Goal: Download file/media: Obtain a digital file from the website

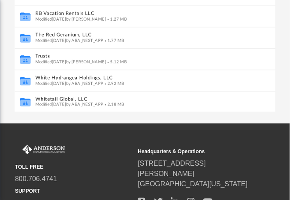
scroll to position [220, 0]
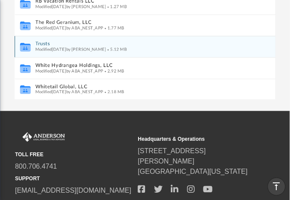
click at [56, 49] on span "Modified Mon Aug 25 2025 by Michelle Frank" at bounding box center [70, 49] width 71 height 4
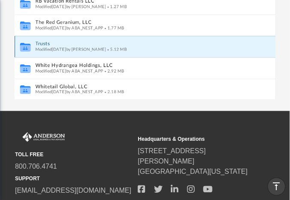
click at [42, 43] on button "Trusts" at bounding box center [139, 44] width 208 height 6
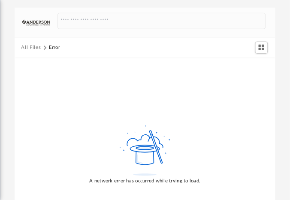
scroll to position [61, 0]
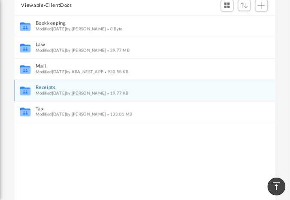
scroll to position [138, 0]
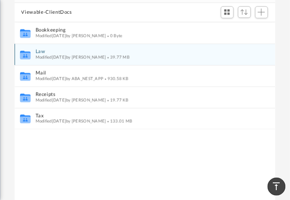
click at [43, 55] on span "Modified yesterday by Cassie Yurk" at bounding box center [70, 57] width 71 height 4
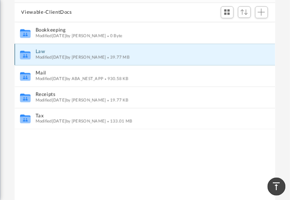
click at [42, 51] on button "Law" at bounding box center [139, 52] width 208 height 6
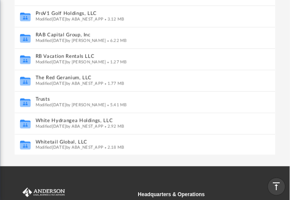
scroll to position [232, 0]
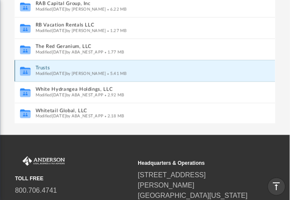
click at [42, 66] on button "Trusts" at bounding box center [139, 68] width 208 height 6
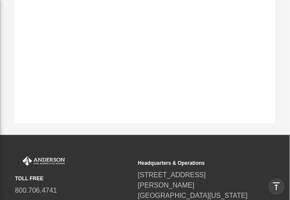
scroll to position [0, 0]
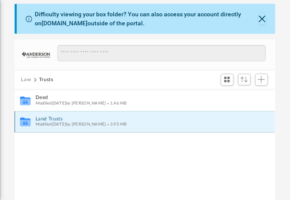
click at [46, 119] on button "Land Trusts" at bounding box center [139, 119] width 208 height 6
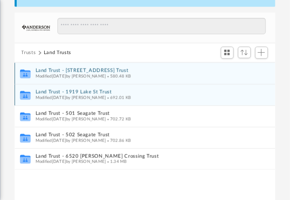
scroll to position [100, 0]
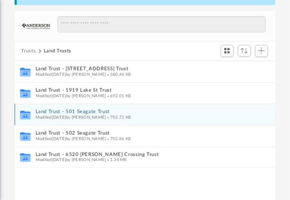
click at [51, 111] on button "Land Trust - 501 Seagate Trust" at bounding box center [139, 112] width 208 height 6
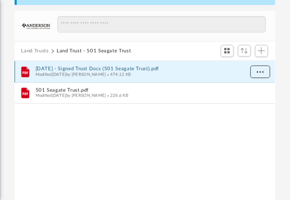
click at [257, 72] on span "More options" at bounding box center [260, 71] width 7 height 5
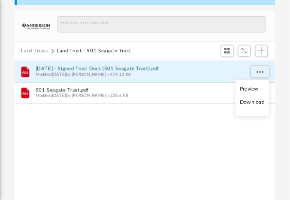
click at [252, 103] on li "Download" at bounding box center [252, 102] width 25 height 9
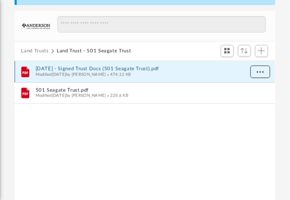
click at [261, 73] on span "More options" at bounding box center [260, 71] width 7 height 5
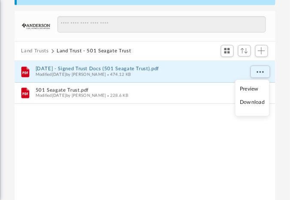
click at [242, 101] on li "Download" at bounding box center [252, 102] width 25 height 9
click at [117, 67] on button "[DATE] - Signed Trust Docs (501 Seagate Trust).pdf" at bounding box center [139, 69] width 208 height 6
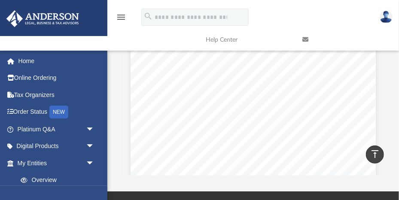
scroll to position [0, 0]
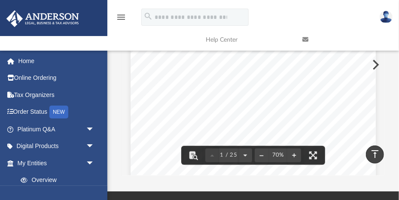
click at [290, 154] on icon "vertical_align_top" at bounding box center [374, 154] width 10 height 10
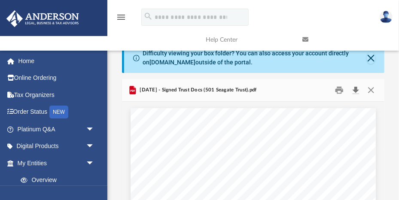
click at [290, 91] on button "Download" at bounding box center [355, 90] width 15 height 13
click at [290, 89] on button "Download" at bounding box center [355, 90] width 15 height 13
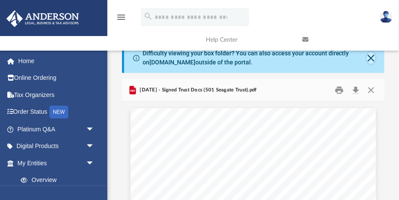
click at [290, 60] on button "Close" at bounding box center [370, 58] width 9 height 12
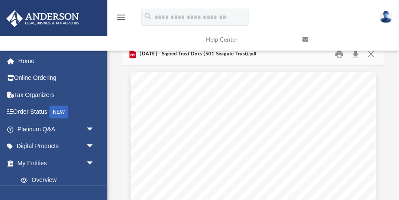
click at [290, 53] on link at bounding box center [344, 40] width 97 height 34
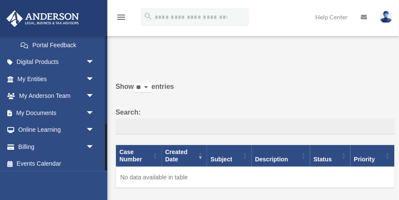
scroll to position [254, 0]
click at [89, 113] on span "arrow_drop_down" at bounding box center [94, 113] width 17 height 18
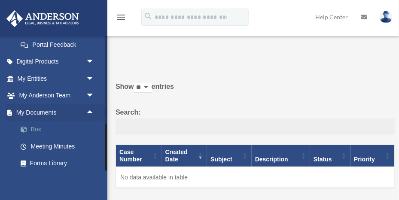
click at [39, 128] on link "Box" at bounding box center [59, 129] width 95 height 17
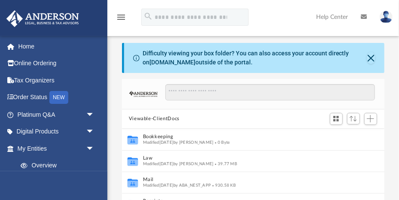
scroll to position [195, 262]
click at [370, 58] on button "Close" at bounding box center [370, 58] width 9 height 12
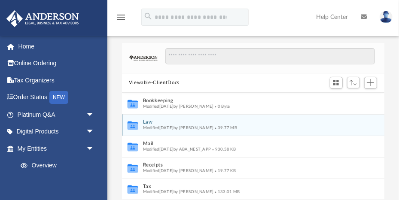
click at [148, 122] on button "Law" at bounding box center [246, 122] width 209 height 6
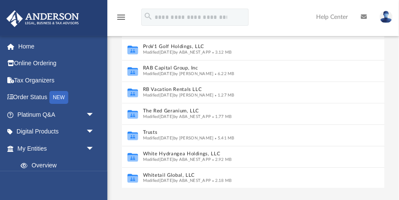
scroll to position [115, 0]
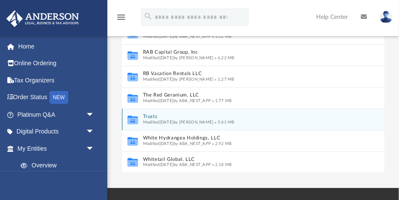
click at [151, 116] on button "Trusts" at bounding box center [246, 117] width 209 height 6
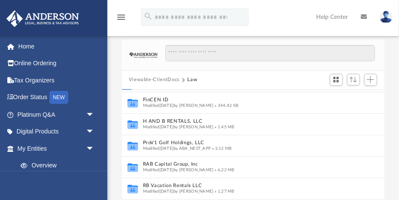
scroll to position [0, 0]
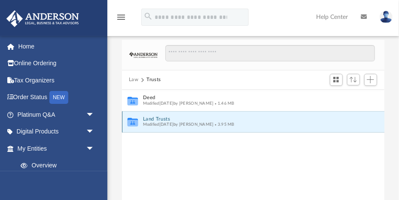
click at [160, 119] on button "Land Trusts" at bounding box center [246, 119] width 209 height 6
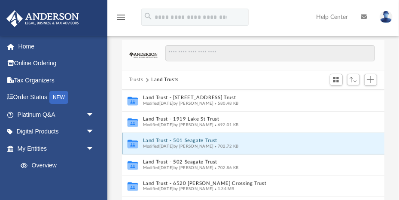
click at [172, 141] on button "Land Trust - 501 Seagate Trust" at bounding box center [246, 141] width 209 height 6
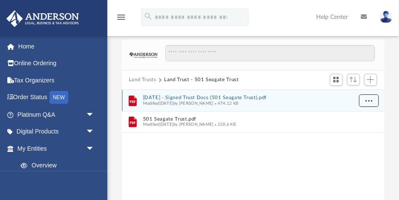
click at [371, 100] on span "More options" at bounding box center [368, 100] width 7 height 5
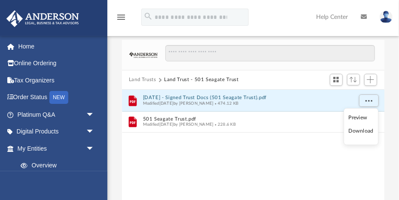
click at [363, 130] on li "Download" at bounding box center [360, 131] width 25 height 9
click at [202, 97] on button "[DATE] - Signed Trust Docs (501 Seagate Trust).pdf" at bounding box center [246, 98] width 209 height 6
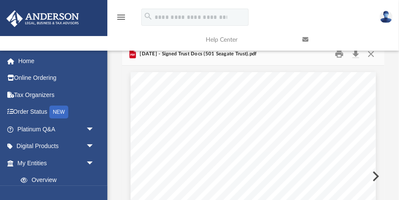
click at [357, 54] on link at bounding box center [344, 40] width 97 height 34
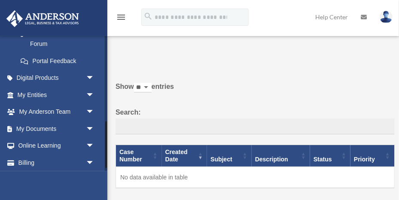
scroll to position [256, 0]
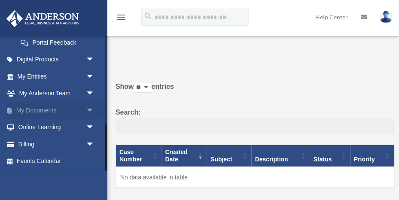
click at [91, 108] on span "arrow_drop_down" at bounding box center [94, 111] width 17 height 18
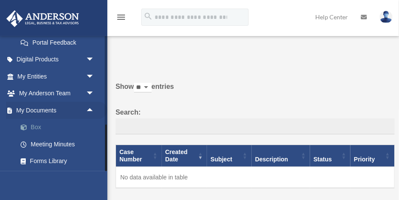
click at [35, 126] on link "Box" at bounding box center [59, 127] width 95 height 17
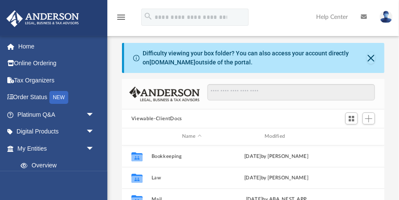
scroll to position [195, 262]
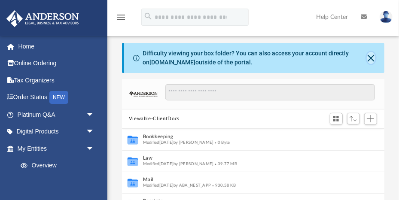
click at [372, 60] on button "Close" at bounding box center [370, 58] width 9 height 12
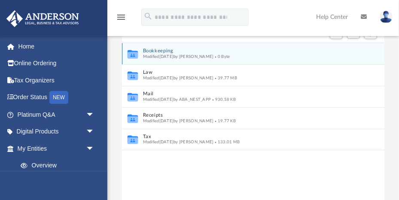
scroll to position [55, 0]
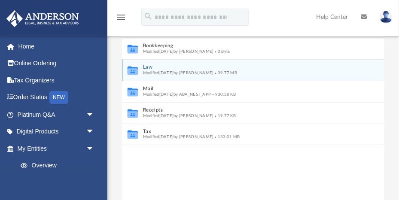
click at [146, 67] on button "Law" at bounding box center [246, 67] width 209 height 6
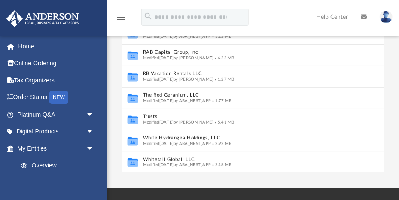
scroll to position [121, 0]
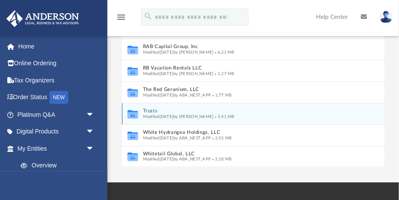
click at [149, 111] on button "Trusts" at bounding box center [246, 111] width 209 height 6
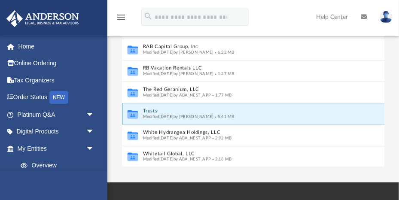
scroll to position [0, 0]
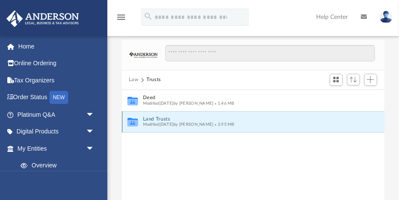
click at [155, 119] on button "Land Trusts" at bounding box center [246, 119] width 209 height 6
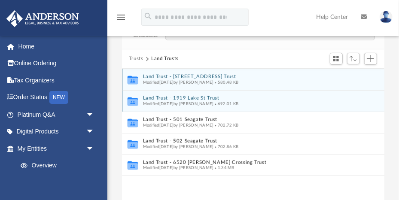
scroll to position [27, 0]
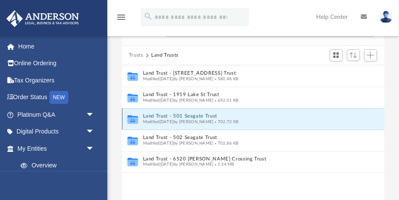
click at [160, 115] on button "Land Trust - 501 Seagate Trust" at bounding box center [246, 116] width 209 height 6
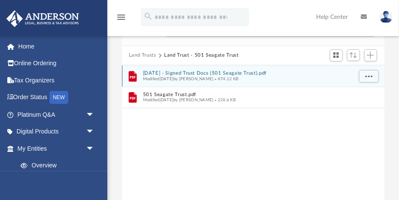
click at [246, 72] on button "[DATE] - Signed Trust Docs (501 Seagate Trust).pdf" at bounding box center [246, 73] width 209 height 6
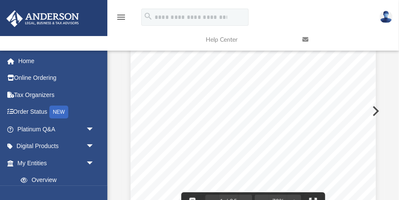
scroll to position [0, 0]
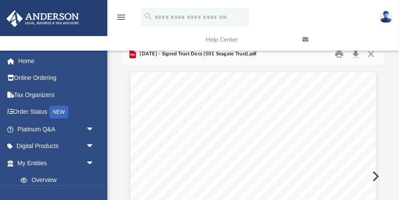
click at [338, 54] on link at bounding box center [344, 40] width 97 height 34
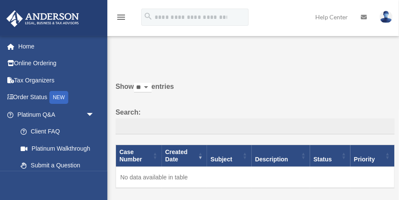
click at [386, 19] on img at bounding box center [385, 17] width 13 height 12
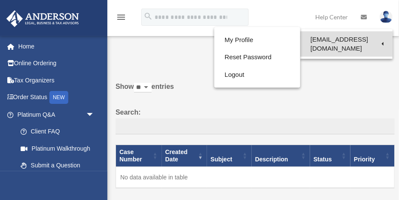
click at [359, 39] on link "[EMAIL_ADDRESS][DOMAIN_NAME]" at bounding box center [346, 43] width 92 height 25
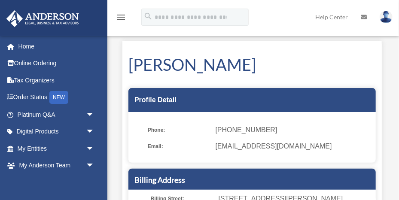
click at [384, 18] on img at bounding box center [385, 17] width 13 height 12
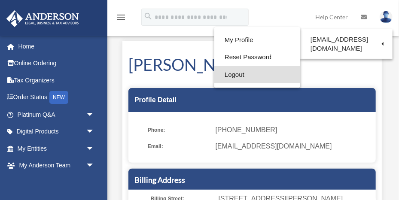
click at [239, 75] on link "Logout" at bounding box center [257, 75] width 86 height 18
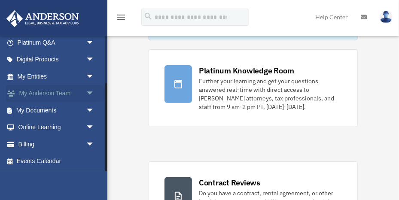
scroll to position [72, 0]
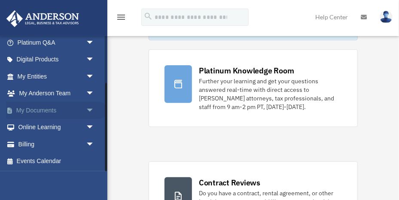
click at [89, 110] on span "arrow_drop_down" at bounding box center [94, 111] width 17 height 18
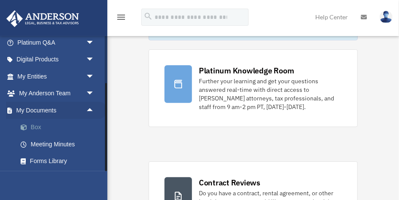
click at [39, 127] on link "Box" at bounding box center [59, 127] width 95 height 17
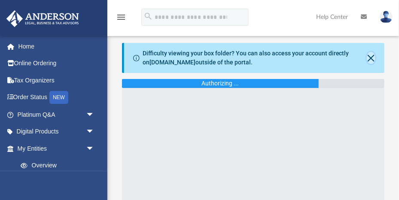
click at [372, 57] on button "Close" at bounding box center [370, 58] width 9 height 12
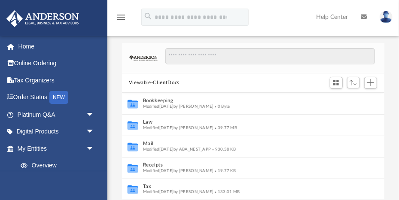
scroll to position [195, 262]
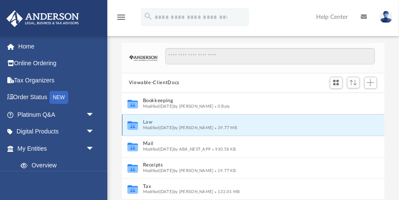
click at [148, 121] on button "Law" at bounding box center [246, 122] width 209 height 6
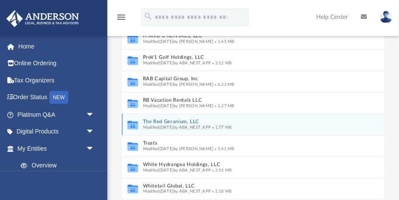
scroll to position [100, 0]
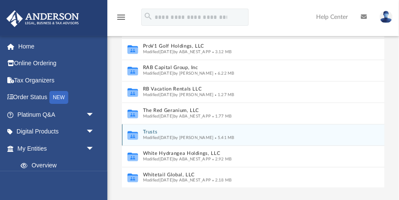
click at [151, 131] on button "Trusts" at bounding box center [246, 132] width 209 height 6
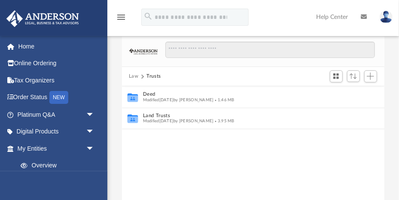
scroll to position [0, 0]
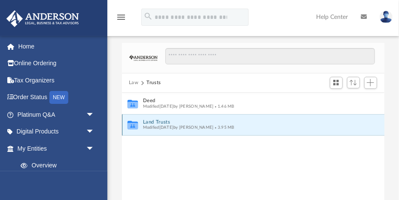
click at [161, 122] on button "Land Trusts" at bounding box center [246, 122] width 209 height 6
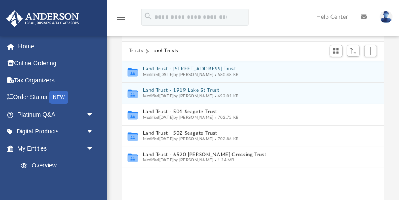
scroll to position [31, 0]
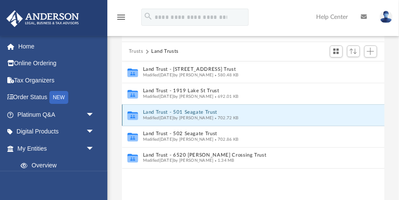
click at [162, 112] on button "Land Trust - 501 Seagate Trust" at bounding box center [246, 112] width 209 height 6
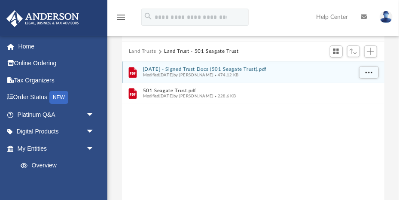
click at [183, 68] on button "2025.06.25 - Signed Trust Docs (501 Seagate Trust).pdf" at bounding box center [246, 70] width 209 height 6
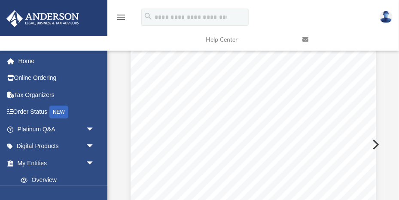
scroll to position [0, 0]
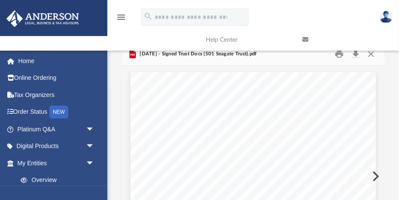
click at [355, 54] on link at bounding box center [344, 40] width 97 height 34
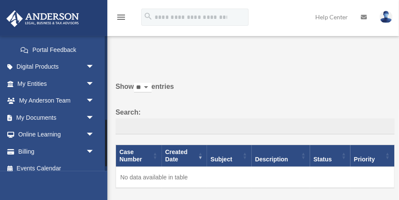
scroll to position [254, 0]
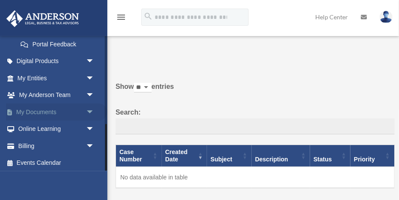
click at [91, 112] on span "arrow_drop_down" at bounding box center [94, 112] width 17 height 18
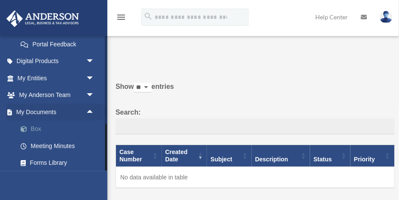
click at [36, 129] on link "Box" at bounding box center [59, 129] width 95 height 17
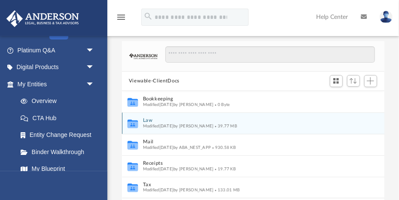
scroll to position [14, 0]
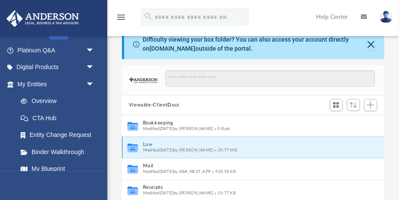
click at [146, 143] on button "Law" at bounding box center [246, 145] width 209 height 6
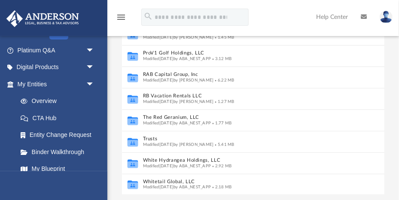
scroll to position [133, 0]
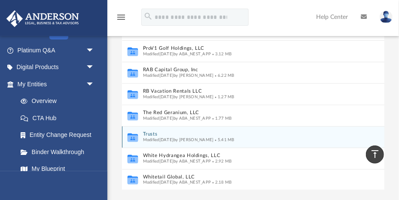
click at [150, 134] on button "Trusts" at bounding box center [246, 134] width 209 height 6
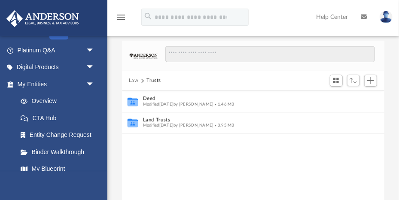
scroll to position [0, 0]
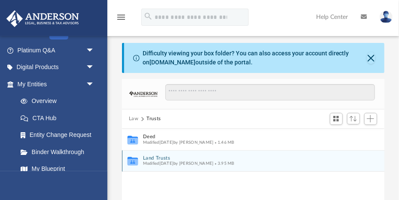
click at [157, 158] on button "Land Trusts" at bounding box center [246, 158] width 209 height 6
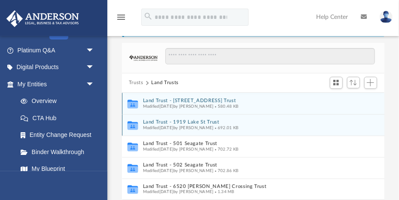
scroll to position [57, 0]
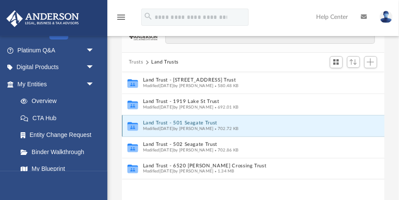
click at [168, 122] on button "Land Trust - 501 Seagate Trust" at bounding box center [246, 123] width 209 height 6
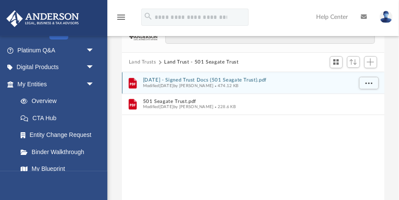
click at [246, 78] on button "2025.06.25 - Signed Trust Docs (501 Seagate Trust).pdf" at bounding box center [246, 80] width 209 height 6
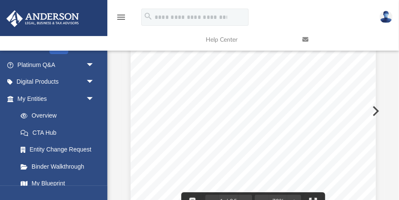
scroll to position [0, 0]
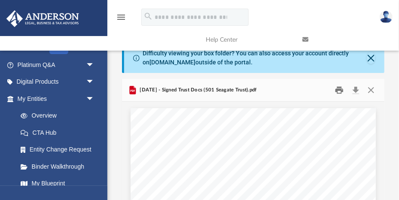
click at [339, 91] on button "Print" at bounding box center [339, 90] width 17 height 13
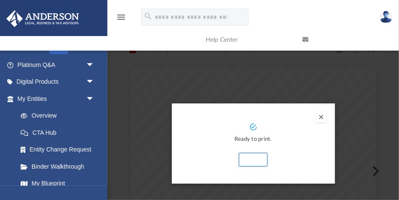
scroll to position [65, 0]
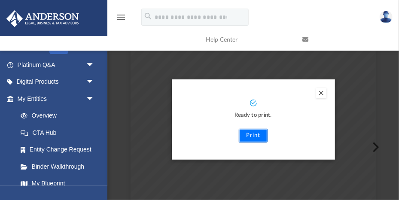
click at [254, 135] on button "Print" at bounding box center [253, 136] width 29 height 14
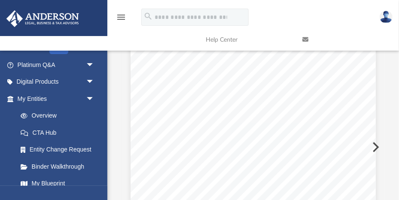
scroll to position [0, 0]
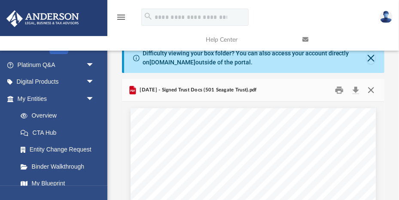
click at [373, 89] on button "Close" at bounding box center [370, 90] width 15 height 13
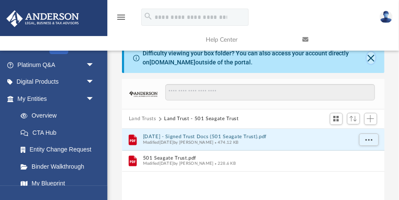
click at [372, 57] on button "Close" at bounding box center [370, 58] width 9 height 12
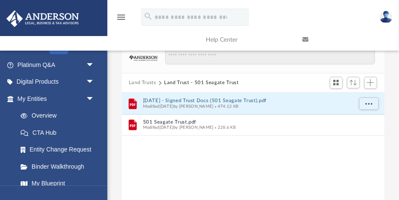
click at [148, 82] on button "Land Trusts" at bounding box center [142, 83] width 27 height 8
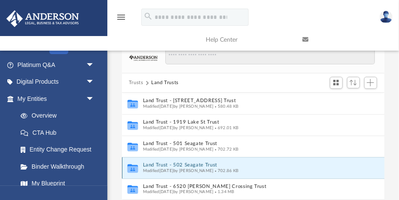
click at [189, 164] on button "Land Trust - 502 Seagate Trust" at bounding box center [246, 165] width 209 height 6
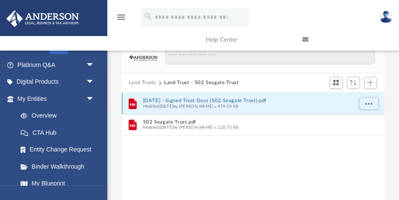
click at [181, 101] on button "2025.06.25 - Signed Trust Docs (502 Seagate Trust).pdf" at bounding box center [246, 101] width 209 height 6
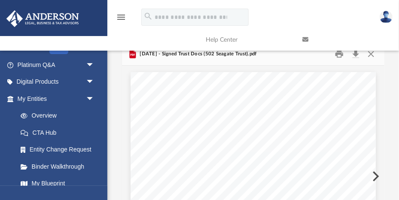
click at [355, 53] on link at bounding box center [344, 40] width 97 height 34
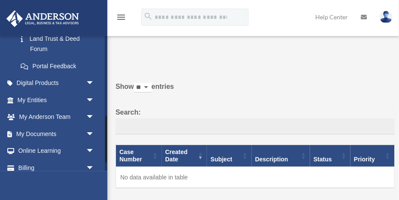
scroll to position [231, 0]
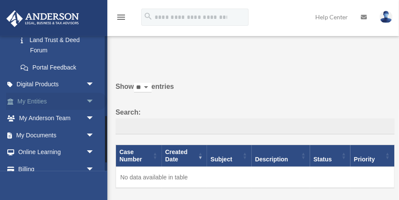
click at [90, 103] on span "arrow_drop_down" at bounding box center [94, 102] width 17 height 18
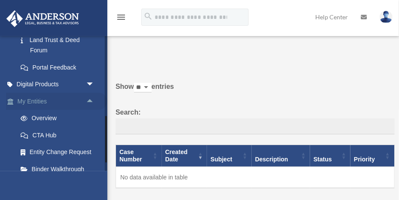
click at [90, 102] on span "arrow_drop_up" at bounding box center [94, 102] width 17 height 18
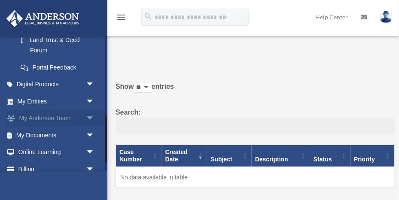
click at [91, 118] on span "arrow_drop_down" at bounding box center [94, 119] width 17 height 18
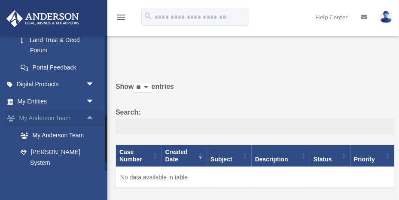
click at [90, 118] on span "arrow_drop_up" at bounding box center [94, 119] width 17 height 18
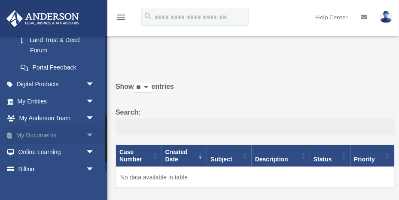
click at [89, 133] on span "arrow_drop_down" at bounding box center [94, 136] width 17 height 18
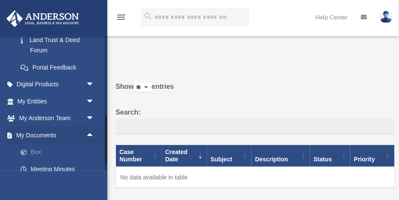
click at [38, 150] on link "Box" at bounding box center [59, 152] width 95 height 17
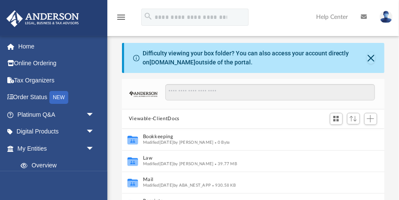
scroll to position [195, 262]
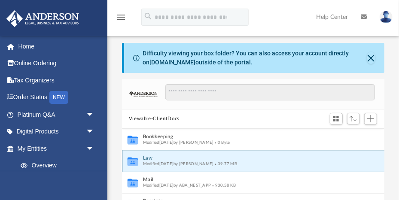
drag, startPoint x: 149, startPoint y: 159, endPoint x: 160, endPoint y: 165, distance: 12.3
click at [160, 165] on div "Law Modified yesterday by Cassie Yurk 39.77 MB" at bounding box center [246, 160] width 209 height 11
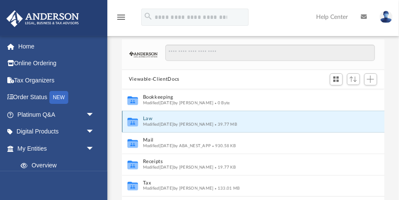
scroll to position [38, 0]
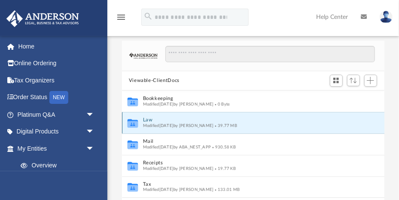
click at [148, 120] on button "Law" at bounding box center [246, 120] width 209 height 6
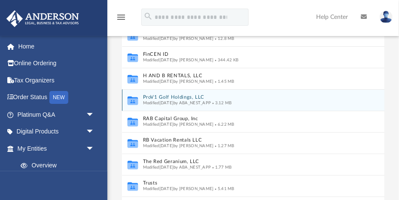
scroll to position [62, 0]
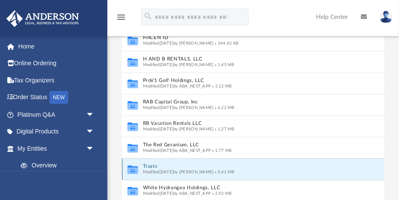
click at [152, 165] on button "Trusts" at bounding box center [246, 166] width 209 height 6
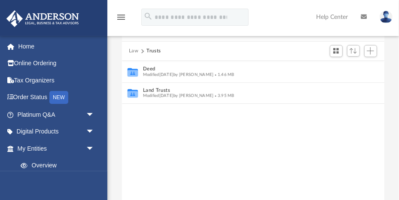
scroll to position [67, 0]
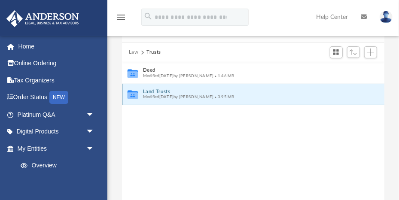
click at [165, 91] on button "Land Trusts" at bounding box center [246, 92] width 209 height 6
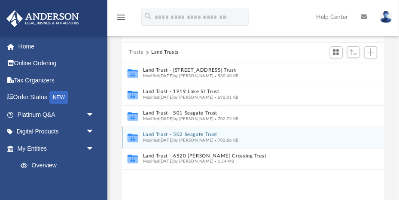
click at [188, 133] on button "Land Trust - 502 Seagate Trust" at bounding box center [246, 135] width 209 height 6
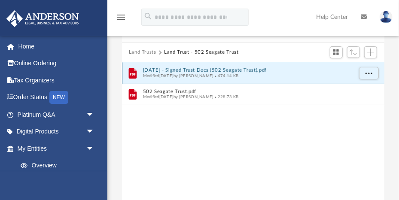
click at [230, 70] on button "2025.06.25 - Signed Trust Docs (502 Seagate Trust).pdf" at bounding box center [246, 70] width 209 height 6
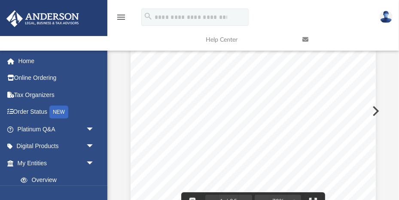
scroll to position [0, 0]
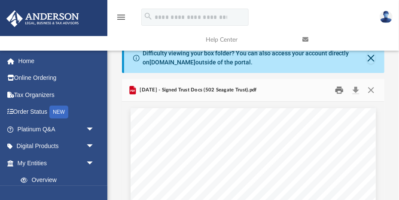
click at [340, 89] on button "Print" at bounding box center [339, 90] width 17 height 13
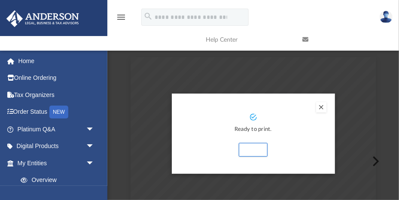
scroll to position [91, 0]
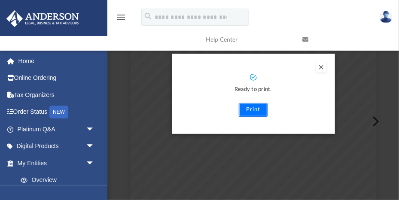
click at [254, 108] on button "Print" at bounding box center [253, 110] width 29 height 14
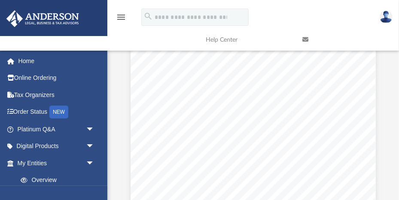
scroll to position [0, 0]
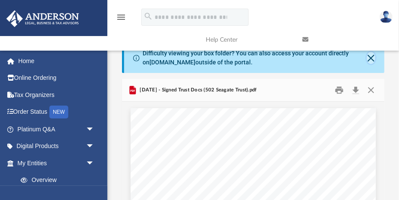
click at [372, 58] on button "Close" at bounding box center [370, 58] width 9 height 12
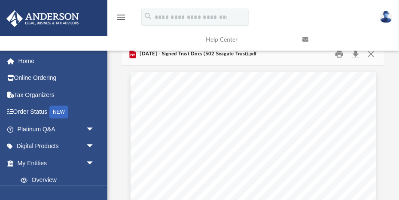
click at [372, 54] on link at bounding box center [344, 40] width 97 height 34
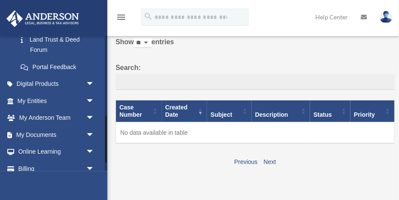
scroll to position [256, 0]
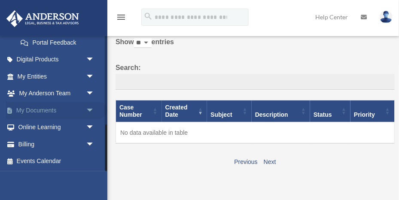
click at [91, 109] on span "arrow_drop_down" at bounding box center [94, 111] width 17 height 18
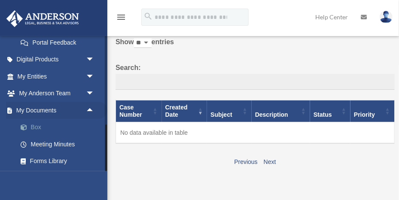
click at [47, 126] on link "Box" at bounding box center [59, 127] width 95 height 17
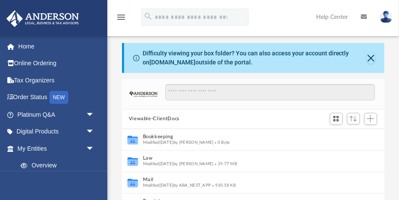
scroll to position [195, 262]
click at [371, 58] on button "Close" at bounding box center [370, 58] width 9 height 12
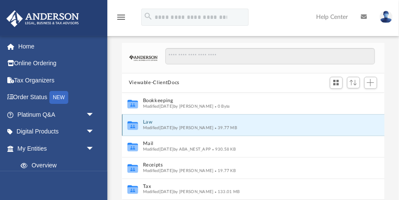
click at [148, 124] on button "Law" at bounding box center [246, 122] width 209 height 6
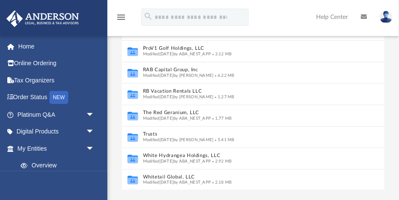
scroll to position [104, 0]
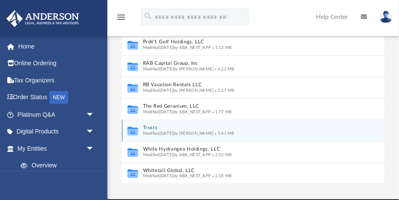
click at [151, 127] on button "Trusts" at bounding box center [246, 128] width 209 height 6
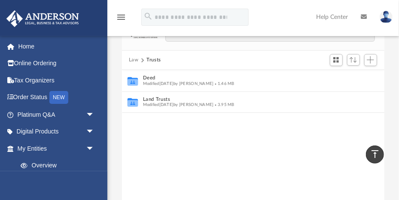
scroll to position [0, 0]
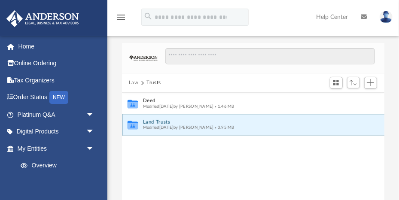
click at [162, 121] on button "Land Trusts" at bounding box center [246, 122] width 209 height 6
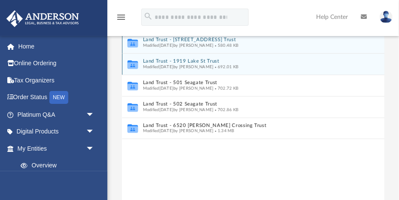
scroll to position [70, 0]
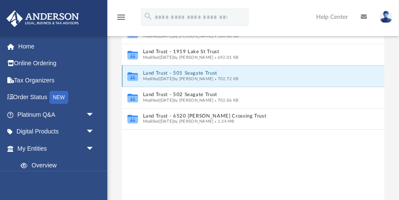
click at [174, 73] on button "Land Trust - 501 Seagate Trust" at bounding box center [246, 73] width 209 height 6
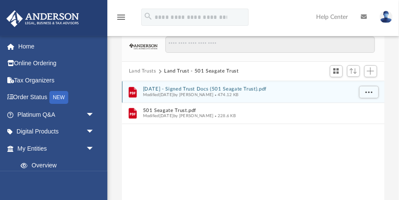
scroll to position [6, 0]
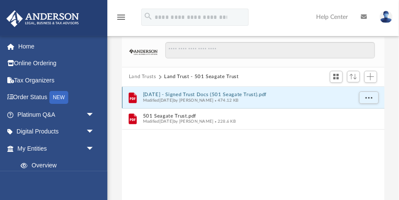
click at [180, 94] on button "2025.06.25 - Signed Trust Docs (501 Seagate Trust).pdf" at bounding box center [246, 95] width 209 height 6
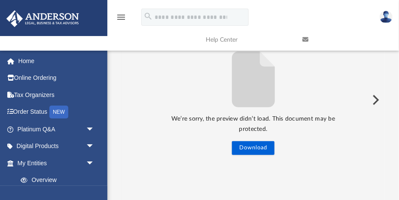
scroll to position [0, 0]
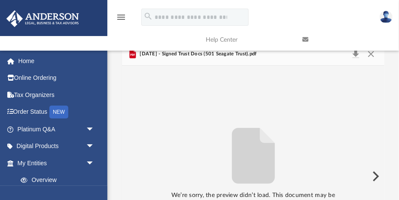
click at [369, 54] on link at bounding box center [344, 40] width 97 height 34
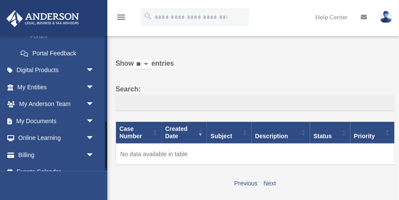
scroll to position [247, 0]
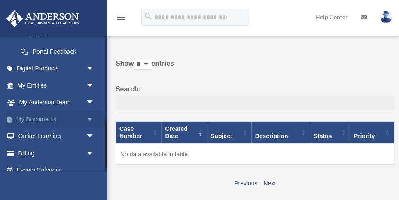
click at [91, 117] on span "arrow_drop_down" at bounding box center [94, 120] width 17 height 18
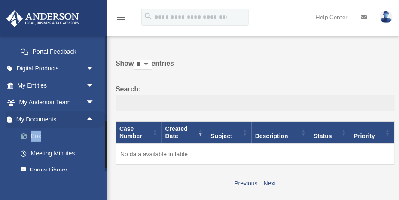
click at [27, 135] on span at bounding box center [28, 136] width 6 height 6
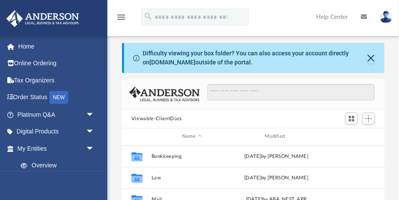
scroll to position [195, 262]
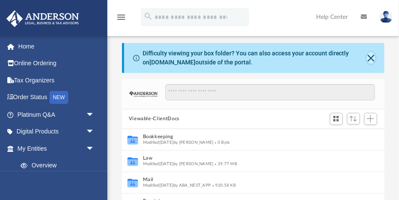
click at [371, 57] on button "Close" at bounding box center [370, 58] width 9 height 12
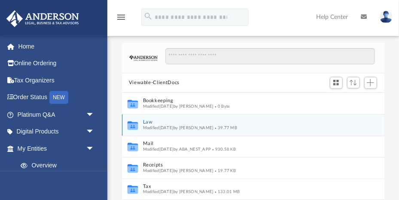
click at [150, 122] on button "Law" at bounding box center [246, 122] width 209 height 6
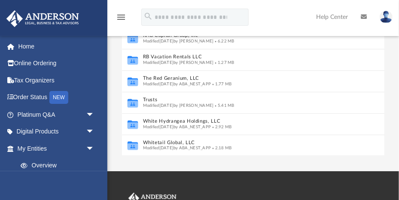
scroll to position [137, 0]
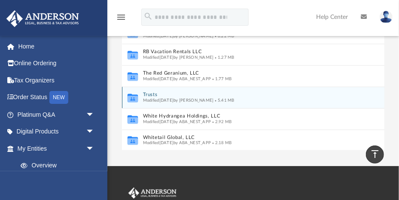
click at [154, 96] on button "Trusts" at bounding box center [246, 95] width 209 height 6
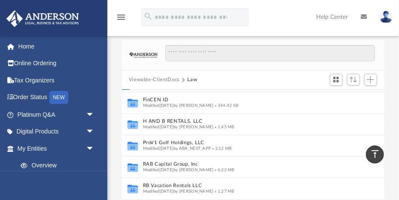
scroll to position [0, 0]
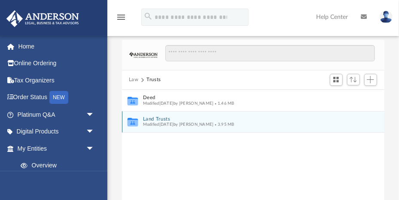
click at [157, 119] on button "Land Trusts" at bounding box center [246, 119] width 209 height 6
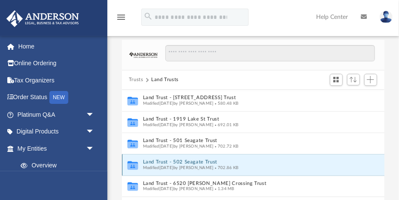
click at [174, 160] on button "Land Trust - 502 Seagate Trust" at bounding box center [246, 162] width 209 height 6
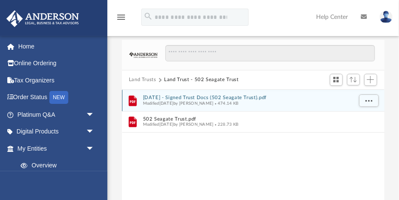
click at [175, 97] on button "[DATE] - Signed Trust Docs (502 Seagate Trust).pdf" at bounding box center [246, 98] width 209 height 6
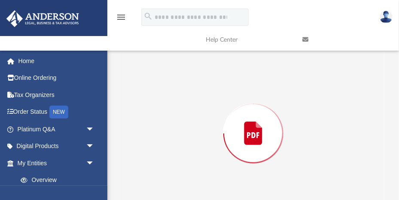
scroll to position [65, 0]
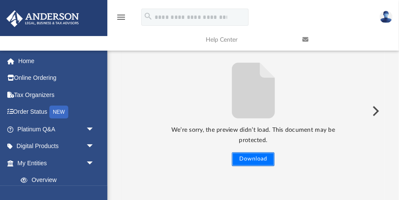
click at [251, 153] on button "Download" at bounding box center [253, 159] width 42 height 14
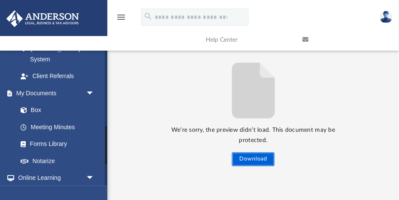
scroll to position [268, 0]
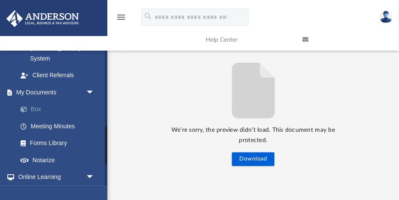
click at [34, 101] on link "Box" at bounding box center [59, 109] width 95 height 17
click at [40, 101] on link "Box" at bounding box center [59, 109] width 95 height 17
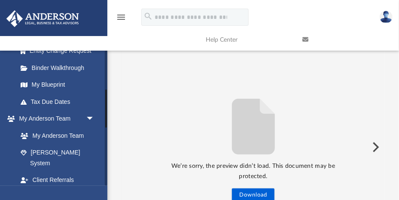
scroll to position [203, 0]
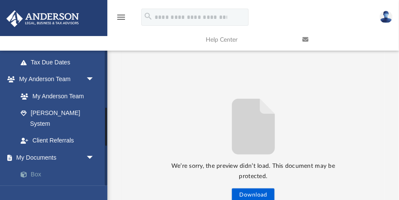
click at [38, 166] on link "Box" at bounding box center [59, 174] width 95 height 17
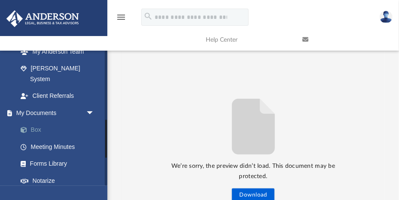
scroll to position [251, 0]
